Goal: Task Accomplishment & Management: Manage account settings

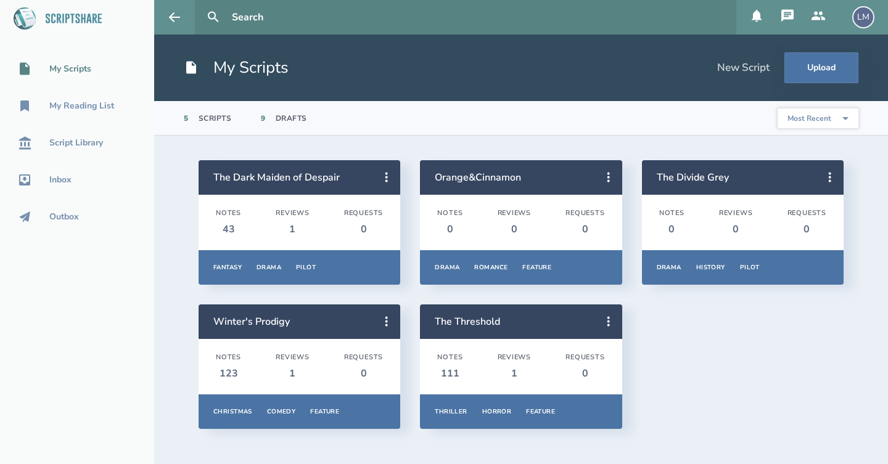
click at [870, 17] on div "LM" at bounding box center [863, 17] width 22 height 22
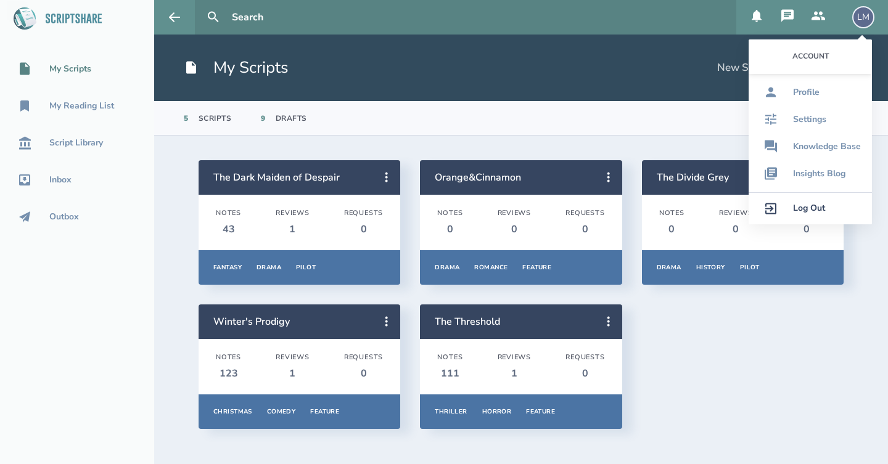
click at [815, 214] on link "Log Out" at bounding box center [809, 208] width 123 height 32
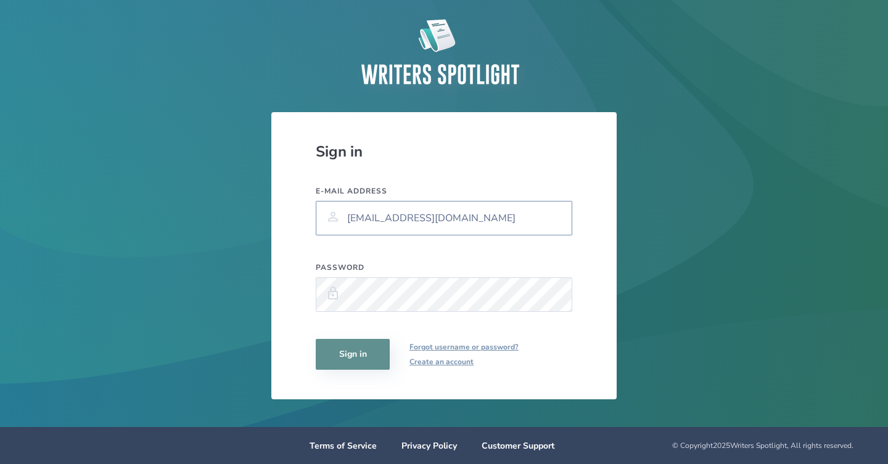
type input "[EMAIL_ADDRESS][DOMAIN_NAME]"
click at [359, 355] on button "Sign in" at bounding box center [353, 354] width 74 height 31
click at [359, 357] on button "Sign in" at bounding box center [353, 354] width 74 height 31
